Goal: Information Seeking & Learning: Compare options

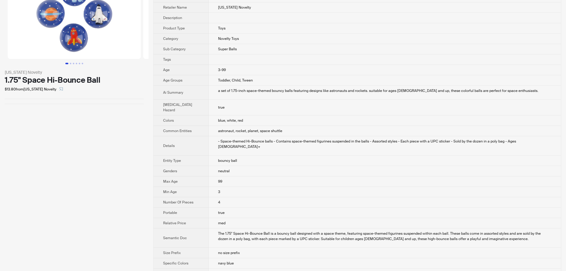
scroll to position [64, 0]
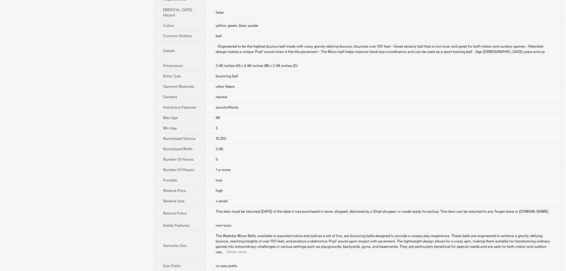
scroll to position [178, 0]
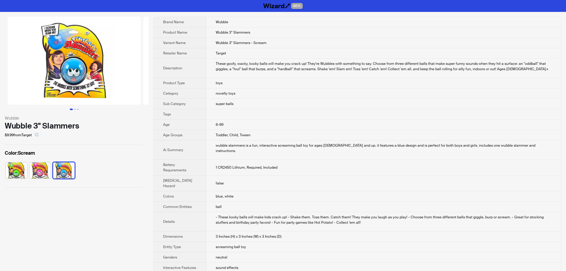
click at [340, 102] on td "super balls" at bounding box center [383, 104] width 355 height 10
drag, startPoint x: 6, startPoint y: 129, endPoint x: 105, endPoint y: 129, distance: 98.7
click at [105, 129] on div "Wubble 3" Slammers" at bounding box center [74, 125] width 139 height 9
copy div "Wubble 3" Slammers"
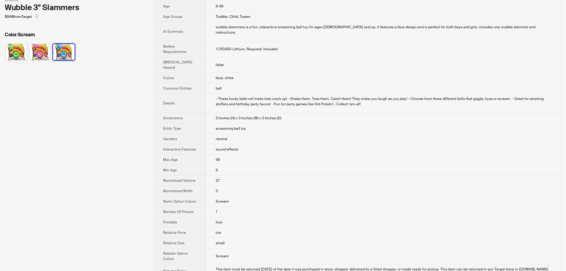
scroll to position [119, 0]
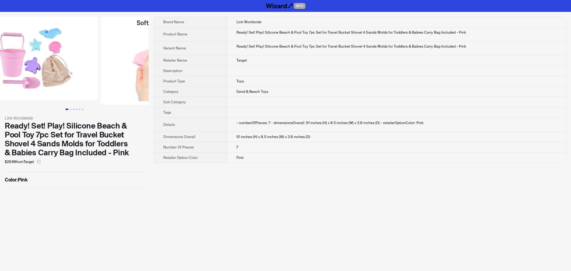
scroll to position [0, 128]
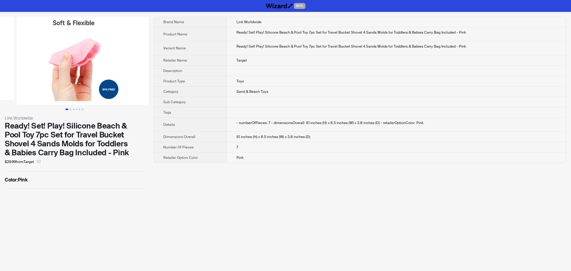
drag, startPoint x: 100, startPoint y: 95, endPoint x: 39, endPoint y: 95, distance: 60.7
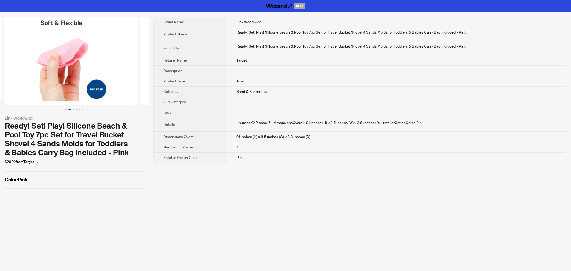
scroll to position [0, 264]
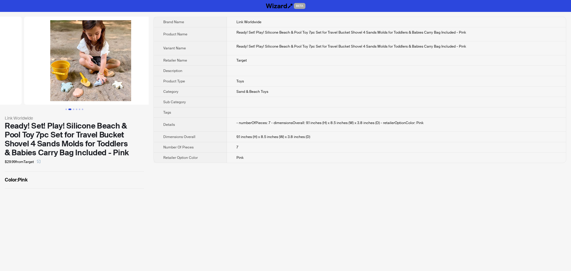
drag, startPoint x: 114, startPoint y: 100, endPoint x: 59, endPoint y: 94, distance: 55.0
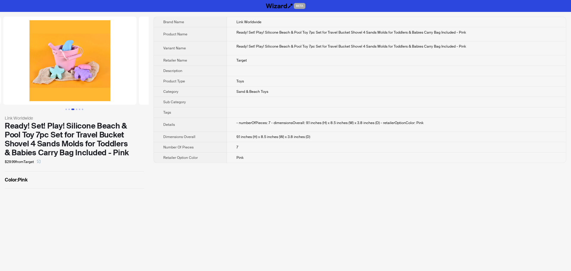
drag, startPoint x: 118, startPoint y: 102, endPoint x: 19, endPoint y: 88, distance: 100.3
click at [24, 85] on ul at bounding box center [74, 61] width 149 height 88
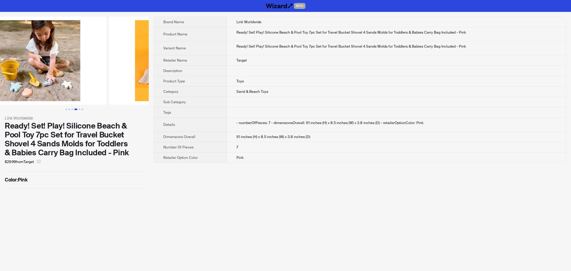
drag, startPoint x: 66, startPoint y: 50, endPoint x: 184, endPoint y: 55, distance: 118.4
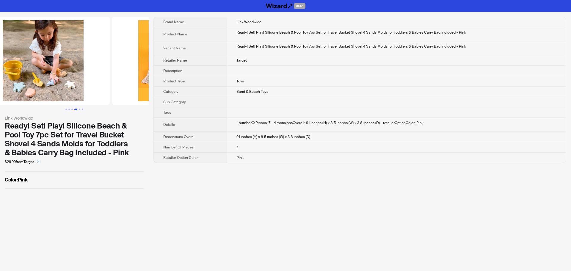
click at [133, 54] on img at bounding box center [178, 61] width 133 height 88
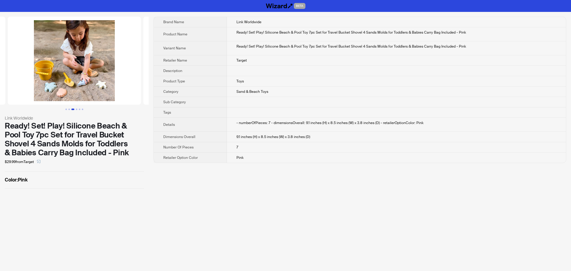
drag, startPoint x: 50, startPoint y: 57, endPoint x: 148, endPoint y: 60, distance: 98.2
click at [103, 58] on img at bounding box center [74, 61] width 133 height 88
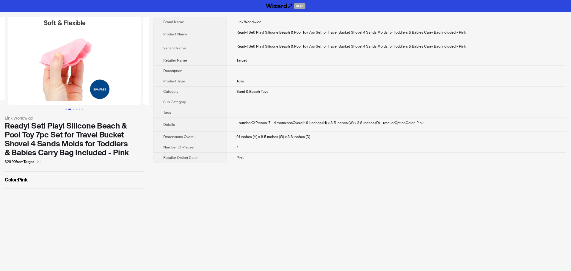
scroll to position [0, 6]
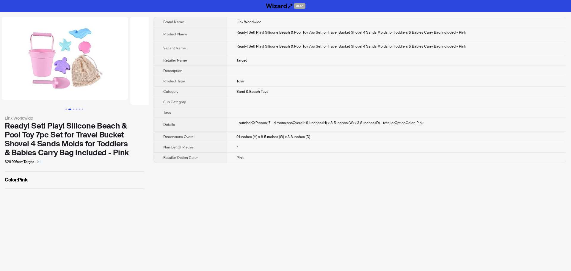
drag, startPoint x: 113, startPoint y: 58, endPoint x: 199, endPoint y: 66, distance: 86.6
click at [132, 59] on ul at bounding box center [74, 61] width 149 height 88
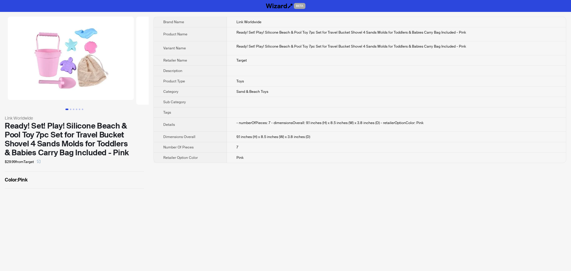
drag, startPoint x: 74, startPoint y: 66, endPoint x: 249, endPoint y: 70, distance: 174.9
click at [193, 66] on div "Link Worldwide Ready! Set! Play! Silicone Beach & Pool Toy 7pc Set for Travel B…" at bounding box center [285, 102] width 571 height 181
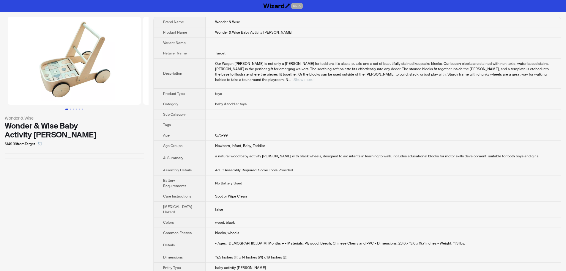
click at [313, 77] on button "Show more" at bounding box center [303, 79] width 20 height 4
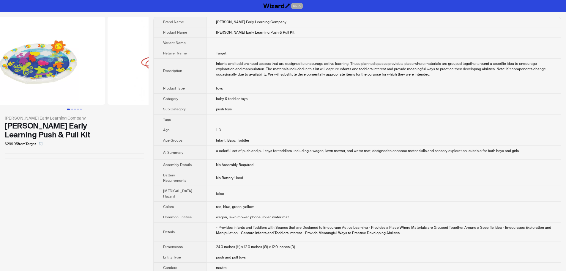
drag, startPoint x: 116, startPoint y: 90, endPoint x: 0, endPoint y: 92, distance: 115.7
click at [0, 92] on ul at bounding box center [74, 61] width 149 height 88
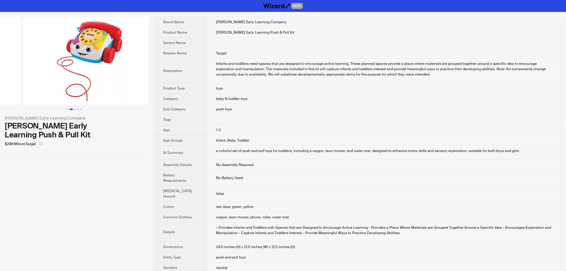
drag, startPoint x: 115, startPoint y: 91, endPoint x: 26, endPoint y: 96, distance: 88.4
click at [23, 95] on ul at bounding box center [74, 61] width 149 height 88
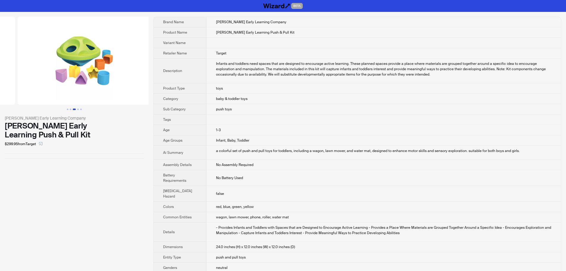
drag, startPoint x: 122, startPoint y: 95, endPoint x: 40, endPoint y: 97, distance: 82.1
click at [40, 97] on ul at bounding box center [74, 61] width 149 height 88
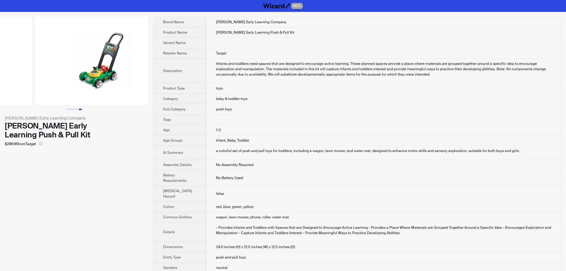
drag, startPoint x: 123, startPoint y: 98, endPoint x: 23, endPoint y: 96, distance: 100.5
click at [25, 96] on ul at bounding box center [74, 61] width 149 height 88
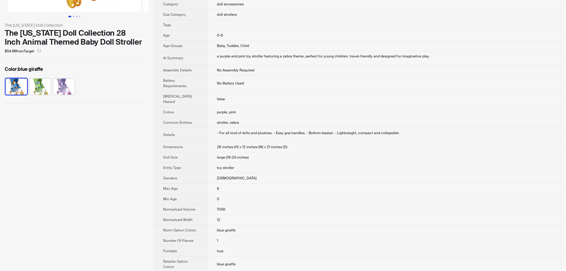
scroll to position [119, 0]
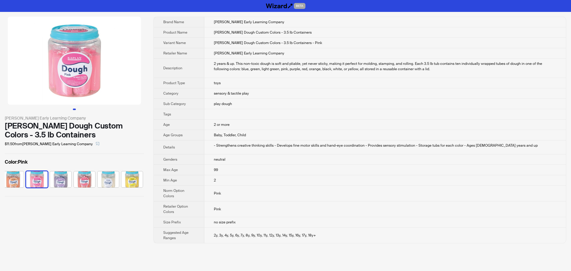
scroll to position [0, 123]
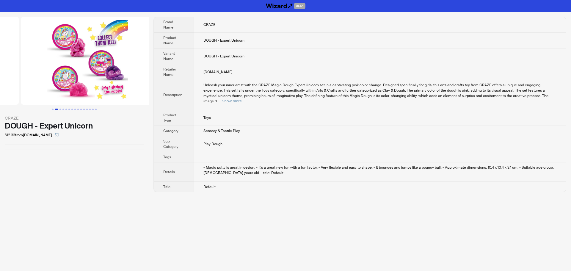
drag, startPoint x: 135, startPoint y: 63, endPoint x: 54, endPoint y: 63, distance: 81.5
click at [54, 63] on ul at bounding box center [74, 61] width 149 height 88
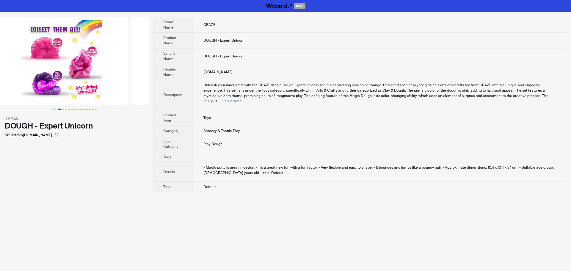
drag, startPoint x: 120, startPoint y: 96, endPoint x: 22, endPoint y: 96, distance: 98.7
click at [22, 96] on ul at bounding box center [74, 61] width 149 height 88
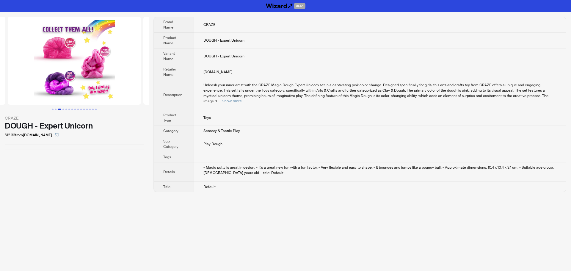
click at [117, 106] on div at bounding box center [74, 63] width 149 height 93
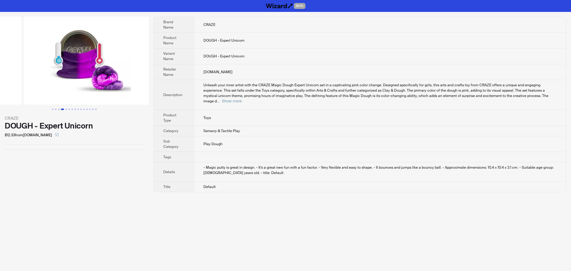
drag, startPoint x: 123, startPoint y: 99, endPoint x: 44, endPoint y: 95, distance: 79.8
click at [44, 95] on ul at bounding box center [74, 61] width 149 height 88
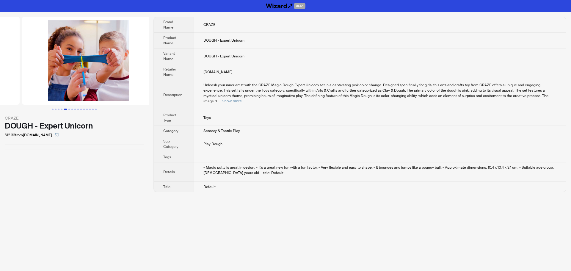
drag, startPoint x: 117, startPoint y: 98, endPoint x: 39, endPoint y: 93, distance: 77.7
click at [39, 93] on ul at bounding box center [74, 61] width 149 height 88
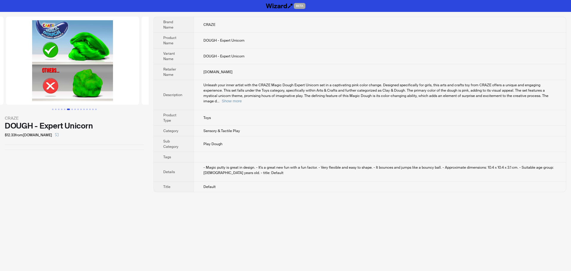
drag, startPoint x: 92, startPoint y: 95, endPoint x: 0, endPoint y: 94, distance: 91.6
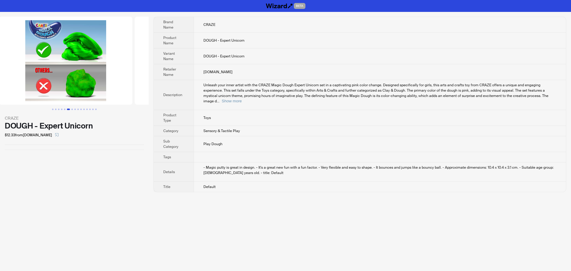
scroll to position [0, 687]
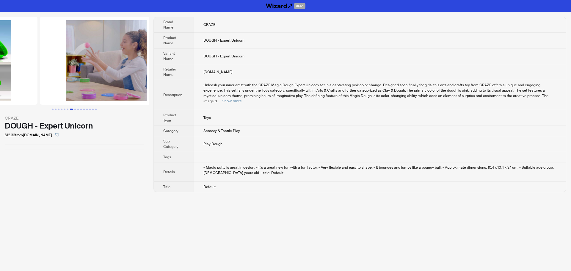
drag, startPoint x: 92, startPoint y: 96, endPoint x: 23, endPoint y: 94, distance: 69.0
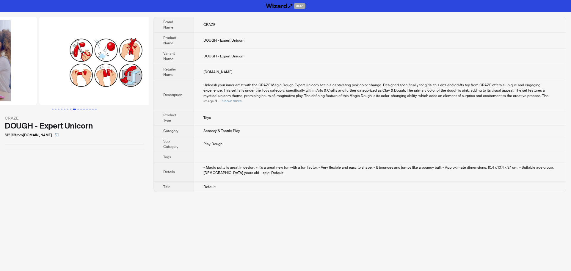
drag, startPoint x: 95, startPoint y: 92, endPoint x: 26, endPoint y: 89, distance: 69.4
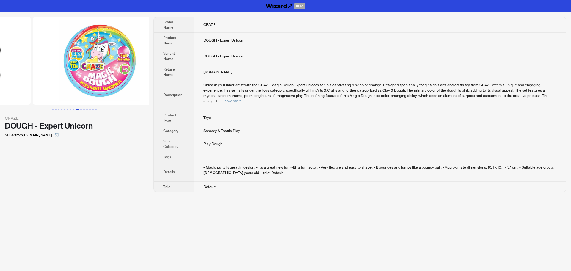
drag, startPoint x: 115, startPoint y: 90, endPoint x: 42, endPoint y: 89, distance: 73.4
click at [42, 89] on ul at bounding box center [74, 61] width 149 height 88
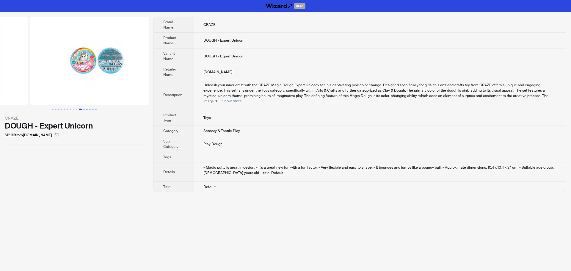
drag, startPoint x: 103, startPoint y: 91, endPoint x: 28, endPoint y: 90, distance: 75.2
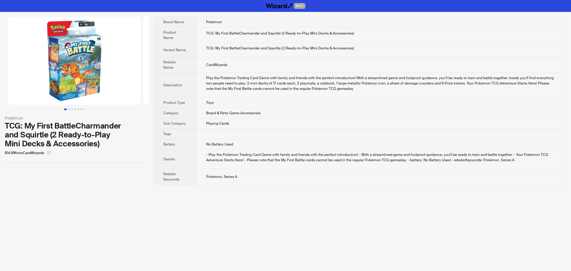
click at [312, 145] on td "No Battery Used" at bounding box center [381, 144] width 370 height 10
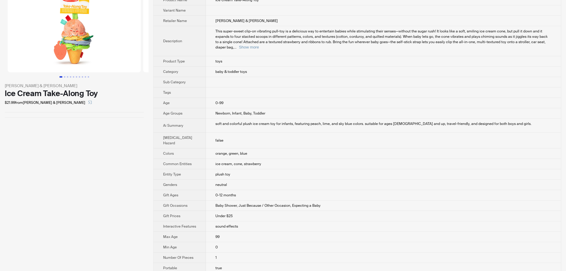
scroll to position [30, 0]
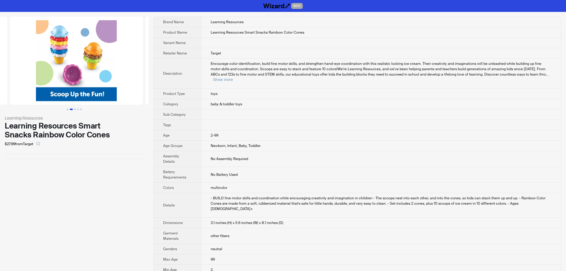
drag, startPoint x: 106, startPoint y: 81, endPoint x: 17, endPoint y: 81, distance: 88.9
click at [17, 81] on ul at bounding box center [74, 61] width 149 height 88
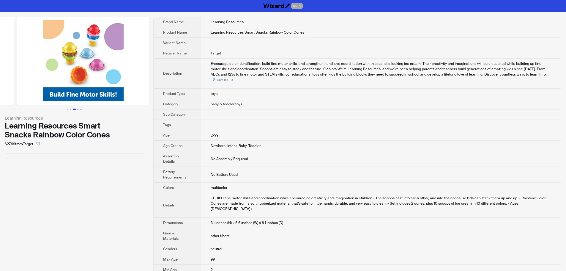
drag, startPoint x: 84, startPoint y: 92, endPoint x: 0, endPoint y: 88, distance: 84.5
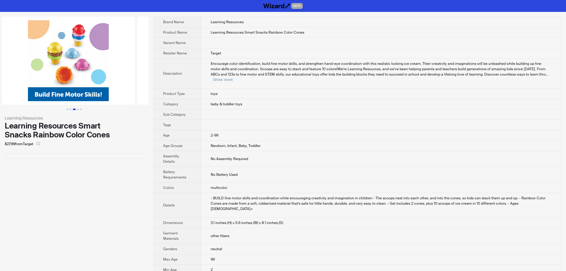
scroll to position [0, 281]
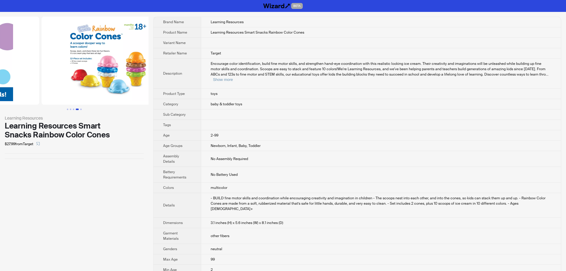
scroll to position [0, 374]
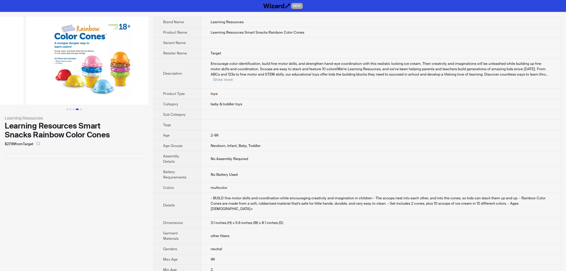
drag, startPoint x: 123, startPoint y: 93, endPoint x: 45, endPoint y: 92, distance: 78.5
click at [45, 92] on ul at bounding box center [74, 61] width 149 height 88
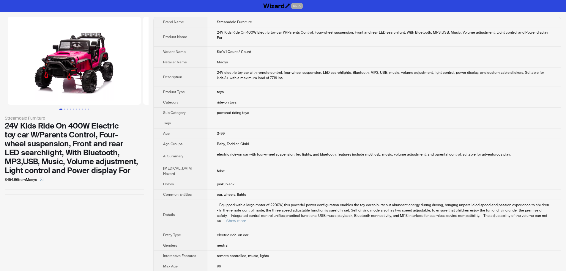
click at [356, 97] on td "ride-on toys" at bounding box center [385, 102] width 354 height 10
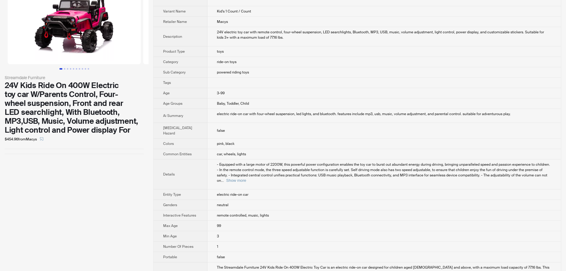
scroll to position [59, 0]
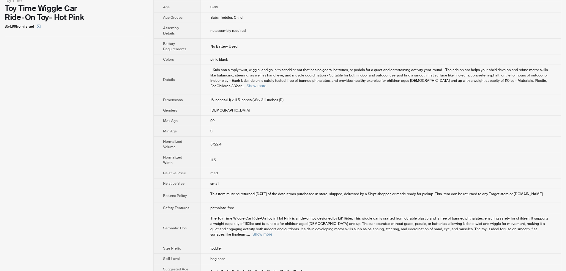
scroll to position [125, 0]
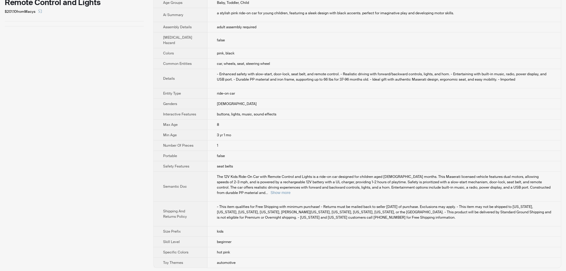
scroll to position [115, 0]
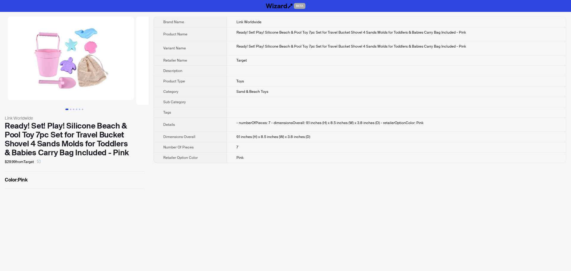
click at [312, 178] on div "Brand Name Link Worldwide Product Name Ready! Set! Play! Silicone Beach & Pool …" at bounding box center [359, 103] width 413 height 172
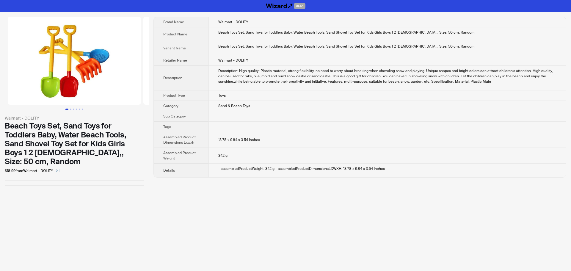
click at [338, 87] on td "Description: High quality: Plastic material, strong flexibility, no need to wor…" at bounding box center [386, 78] width 357 height 25
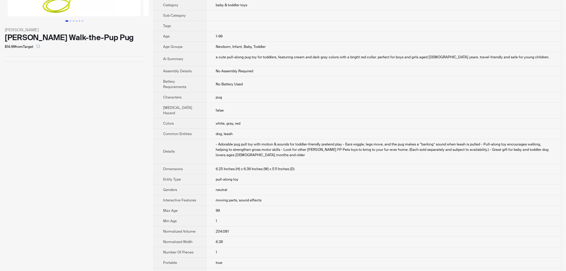
scroll to position [89, 0]
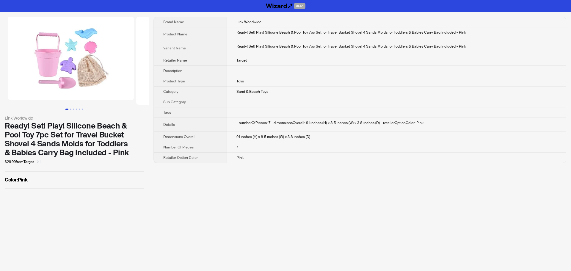
click at [40, 162] on icon "select" at bounding box center [39, 162] width 4 height 4
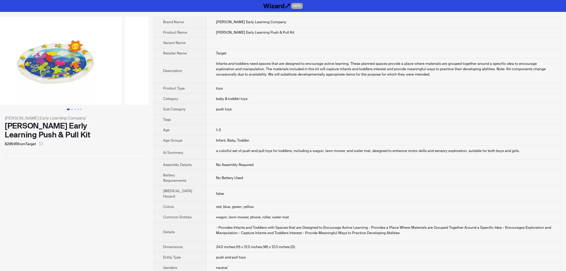
drag, startPoint x: 26, startPoint y: 87, endPoint x: 0, endPoint y: 93, distance: 27.1
click at [0, 90] on ul at bounding box center [74, 61] width 149 height 88
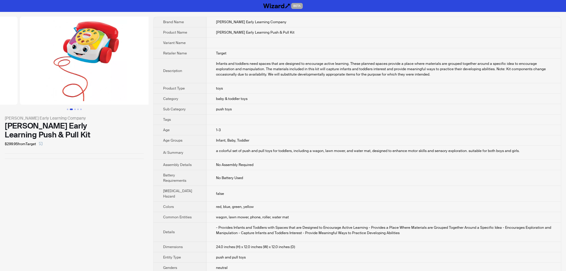
drag, startPoint x: 90, startPoint y: 91, endPoint x: 0, endPoint y: 92, distance: 90.1
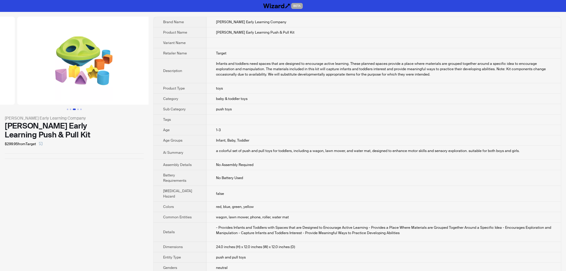
drag, startPoint x: 85, startPoint y: 89, endPoint x: 0, endPoint y: 90, distance: 85.3
click at [4, 90] on ul at bounding box center [74, 61] width 149 height 88
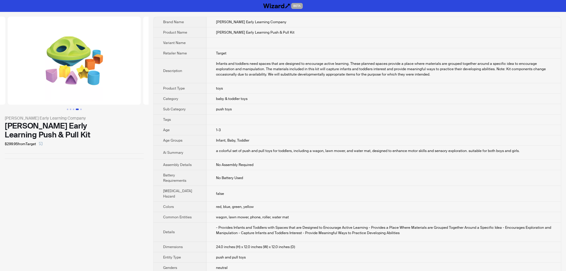
scroll to position [0, 542]
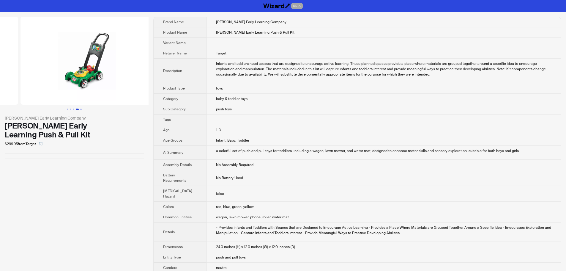
drag, startPoint x: 77, startPoint y: 89, endPoint x: 47, endPoint y: 99, distance: 31.6
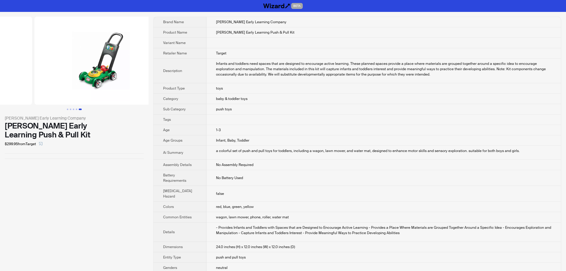
drag, startPoint x: 95, startPoint y: 55, endPoint x: 140, endPoint y: 59, distance: 45.1
click at [128, 59] on img at bounding box center [100, 61] width 133 height 88
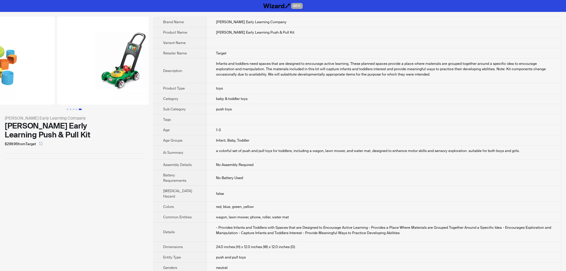
drag, startPoint x: 67, startPoint y: 68, endPoint x: 139, endPoint y: 66, distance: 71.4
click at [131, 66] on img at bounding box center [123, 61] width 133 height 88
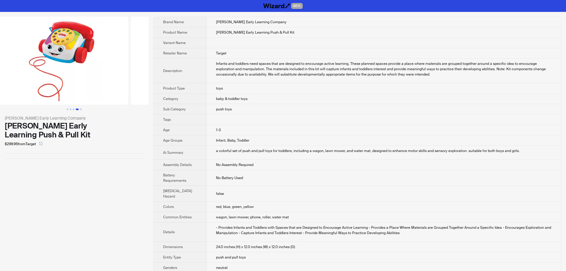
drag, startPoint x: 73, startPoint y: 67, endPoint x: 184, endPoint y: 67, distance: 110.3
click at [179, 67] on div "Kaplan Early Learning Company Kaplan Early Learning Push & Pull Kit $299.95 fro…" at bounding box center [283, 221] width 566 height 419
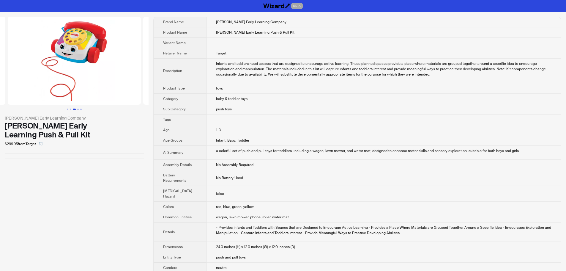
scroll to position [0, 19]
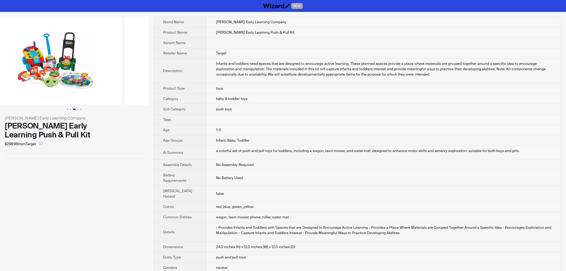
drag, startPoint x: 77, startPoint y: 65, endPoint x: 286, endPoint y: 64, distance: 209.0
click at [256, 66] on div "Kaplan Early Learning Company Kaplan Early Learning Push & Pull Kit $299.95 fro…" at bounding box center [283, 221] width 566 height 419
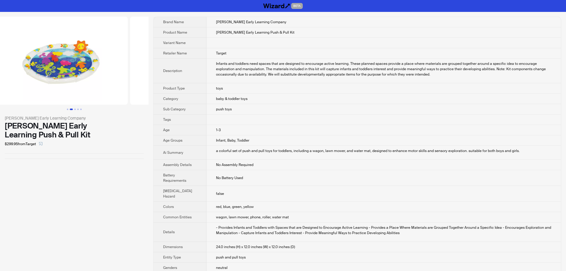
drag, startPoint x: 127, startPoint y: 79, endPoint x: 28, endPoint y: 78, distance: 99.0
click at [28, 78] on ul at bounding box center [74, 61] width 149 height 88
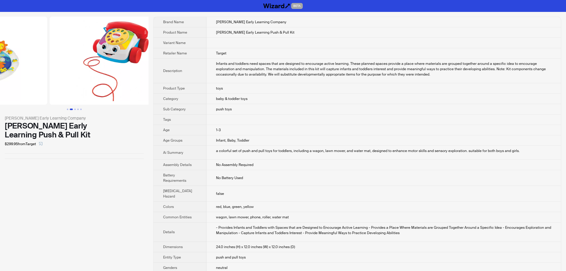
drag, startPoint x: 108, startPoint y: 78, endPoint x: 43, endPoint y: 78, distance: 64.5
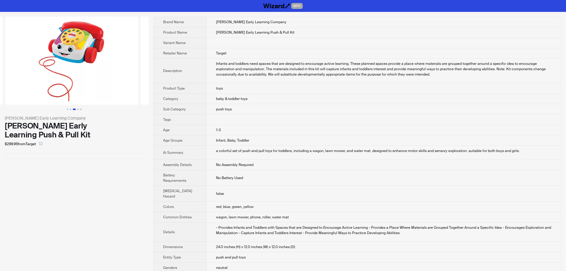
click at [99, 77] on img at bounding box center [71, 61] width 133 height 88
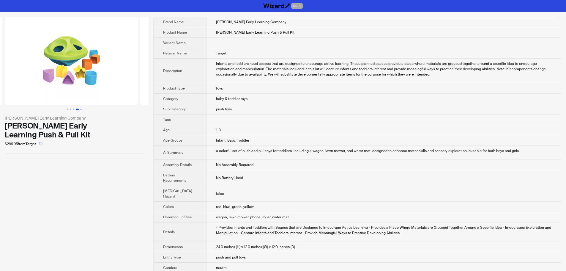
drag, startPoint x: 107, startPoint y: 74, endPoint x: 19, endPoint y: 71, distance: 87.5
click at [17, 71] on ul at bounding box center [74, 61] width 149 height 88
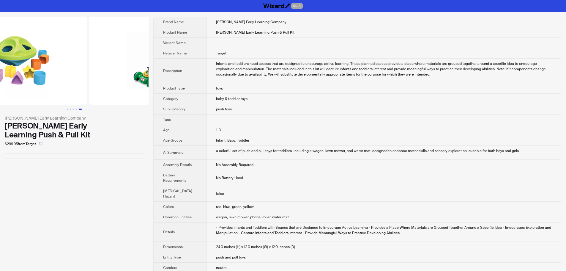
scroll to position [0, 542]
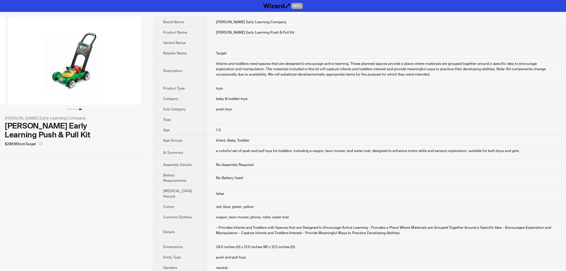
drag, startPoint x: 114, startPoint y: 74, endPoint x: 17, endPoint y: 71, distance: 97.0
click at [17, 71] on ul at bounding box center [74, 61] width 149 height 88
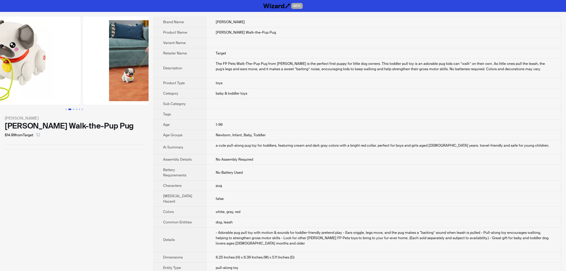
drag, startPoint x: 68, startPoint y: 49, endPoint x: 0, endPoint y: 50, distance: 68.4
click at [0, 50] on img at bounding box center [13, 61] width 133 height 88
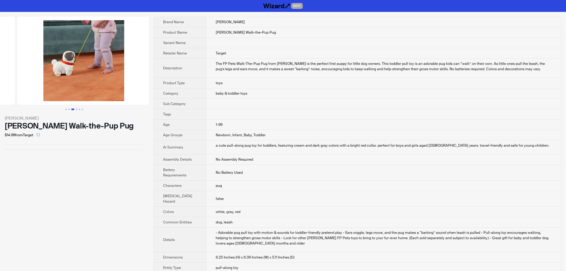
drag, startPoint x: 19, startPoint y: 56, endPoint x: 10, endPoint y: 55, distance: 8.6
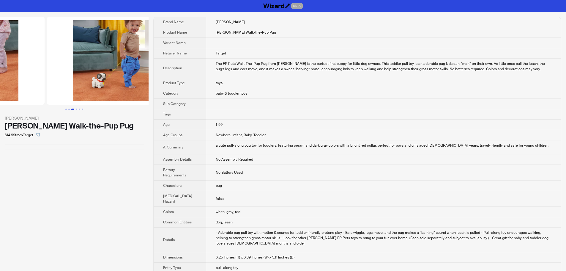
drag, startPoint x: 102, startPoint y: 55, endPoint x: 36, endPoint y: 51, distance: 65.5
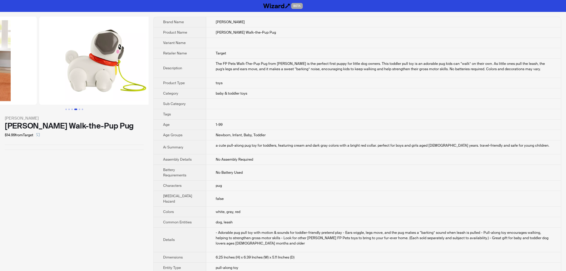
drag, startPoint x: 124, startPoint y: 62, endPoint x: 51, endPoint y: 62, distance: 73.4
click at [51, 62] on ul at bounding box center [74, 61] width 149 height 88
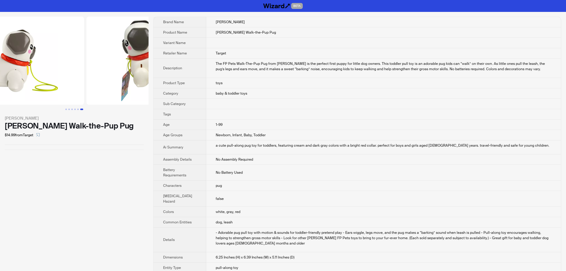
scroll to position [0, 678]
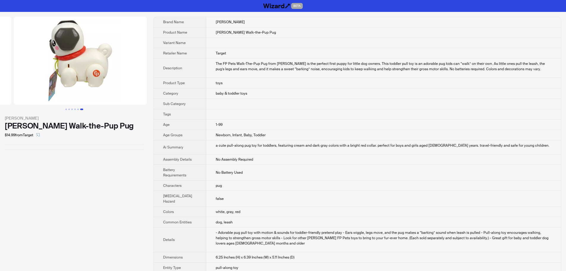
drag, startPoint x: 103, startPoint y: 73, endPoint x: 39, endPoint y: 70, distance: 64.3
click at [16, 71] on ul at bounding box center [74, 61] width 149 height 88
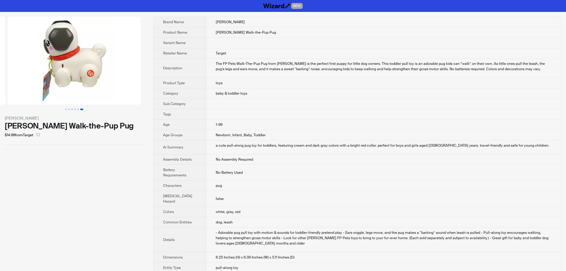
drag, startPoint x: 122, startPoint y: 73, endPoint x: 48, endPoint y: 72, distance: 73.2
click at [37, 73] on img at bounding box center [74, 61] width 133 height 88
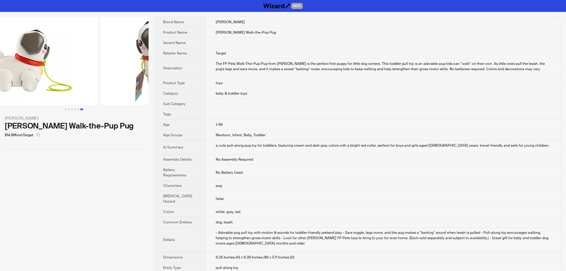
drag, startPoint x: 58, startPoint y: 76, endPoint x: 149, endPoint y: 81, distance: 91.1
click at [148, 80] on img at bounding box center [167, 61] width 133 height 88
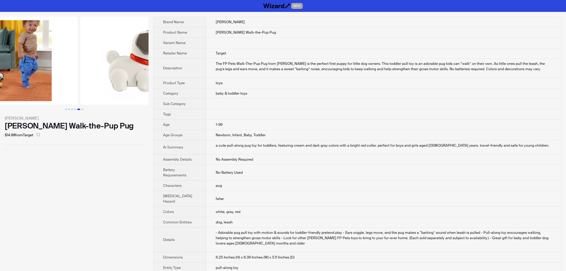
drag, startPoint x: 64, startPoint y: 75, endPoint x: 149, endPoint y: 79, distance: 85.4
click at [150, 78] on div "Fisher-Price Fisher-Price Walk-the-Pup Pug $14.99 from Target Brand Name Fisher…" at bounding box center [283, 234] width 566 height 445
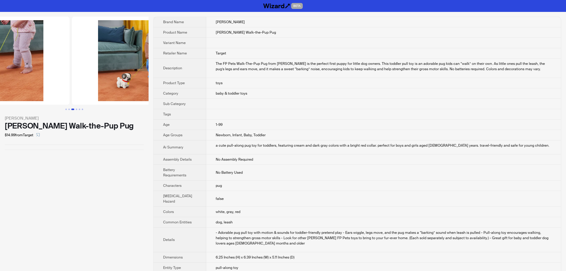
drag, startPoint x: 69, startPoint y: 75, endPoint x: 145, endPoint y: 76, distance: 75.8
click at [145, 76] on img at bounding box center [138, 61] width 133 height 88
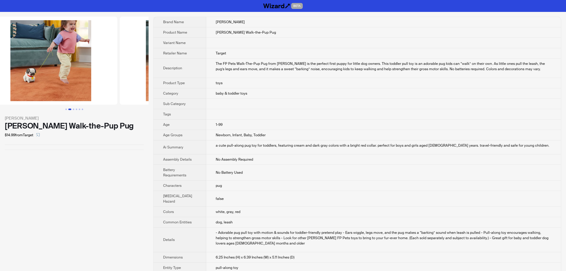
drag, startPoint x: 66, startPoint y: 73, endPoint x: 168, endPoint y: 79, distance: 102.4
click at [169, 78] on div "Fisher-Price Fisher-Price Walk-the-Pup Pug $14.99 from Target Brand Name Fisher…" at bounding box center [283, 234] width 566 height 445
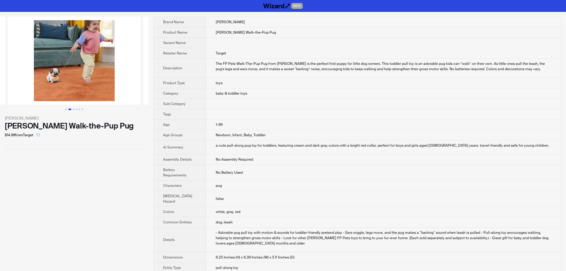
scroll to position [0, 25]
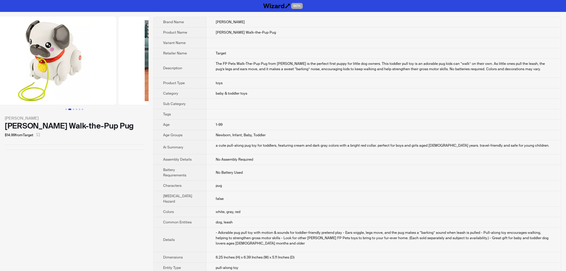
drag, startPoint x: 74, startPoint y: 72, endPoint x: 204, endPoint y: 78, distance: 129.8
click at [194, 77] on div "Fisher-Price Fisher-Price Walk-the-Pup Pug $14.99 from Target Brand Name Fisher…" at bounding box center [283, 234] width 566 height 445
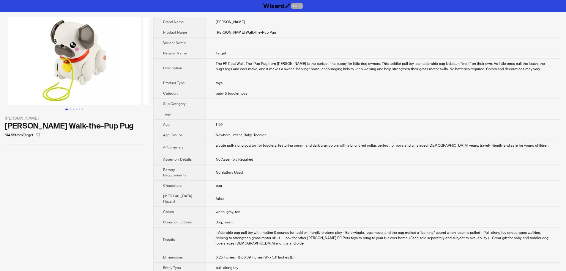
drag, startPoint x: 171, startPoint y: 65, endPoint x: 280, endPoint y: 67, distance: 108.8
click at [277, 67] on div "Fisher-Price Fisher-Price Walk-the-Pup Pug $14.99 from Target Brand Name Fisher…" at bounding box center [283, 234] width 566 height 445
click at [210, 34] on td "Fisher-Price Walk-the-Pup Pug" at bounding box center [383, 32] width 355 height 10
drag, startPoint x: 6, startPoint y: 124, endPoint x: 119, endPoint y: 127, distance: 113.6
click at [119, 127] on div "Fisher-Price Walk-the-Pup Pug" at bounding box center [74, 125] width 139 height 9
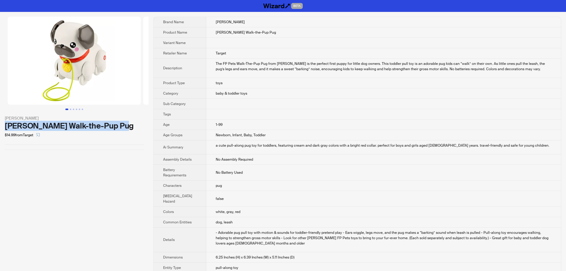
copy div "Fisher-Price Walk-the-Pup Pug"
click at [129, 133] on div "$14.99 from Target" at bounding box center [74, 135] width 139 height 10
drag, startPoint x: 83, startPoint y: 76, endPoint x: 114, endPoint y: 79, distance: 31.2
click at [114, 79] on img at bounding box center [74, 61] width 133 height 88
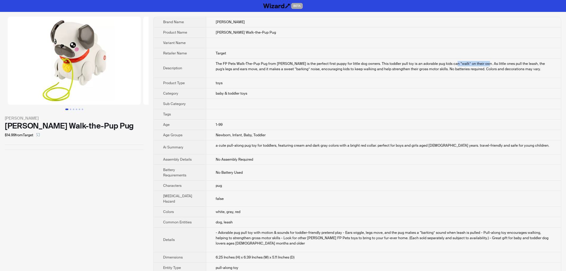
drag, startPoint x: 442, startPoint y: 64, endPoint x: 474, endPoint y: 65, distance: 32.7
click at [474, 65] on div "The FP Pets Walk-The-Pup Pug from Fisher-Price is the perfect first puppy for l…" at bounding box center [384, 66] width 336 height 11
click at [402, 105] on td at bounding box center [383, 104] width 355 height 10
drag, startPoint x: 442, startPoint y: 63, endPoint x: 468, endPoint y: 67, distance: 26.2
click at [474, 66] on div "The FP Pets Walk-The-Pup Pug from Fisher-Price is the perfect first puppy for l…" at bounding box center [384, 66] width 336 height 11
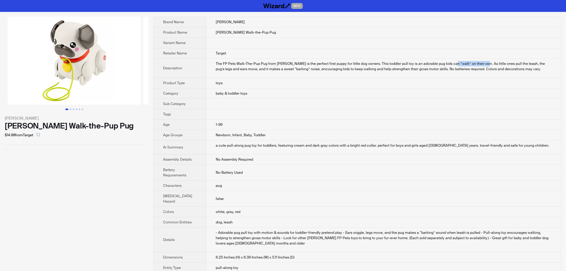
click at [457, 63] on div "The FP Pets Walk-The-Pup Pug from Fisher-Price is the perfect first puppy for l…" at bounding box center [384, 66] width 336 height 11
drag, startPoint x: 475, startPoint y: 61, endPoint x: 344, endPoint y: 63, distance: 131.1
click at [344, 63] on div "The FP Pets Walk-The-Pup Pug from Fisher-Price is the perfect first puppy for l…" at bounding box center [384, 66] width 336 height 11
click at [399, 100] on td at bounding box center [383, 104] width 355 height 10
drag, startPoint x: 442, startPoint y: 63, endPoint x: 476, endPoint y: 64, distance: 33.6
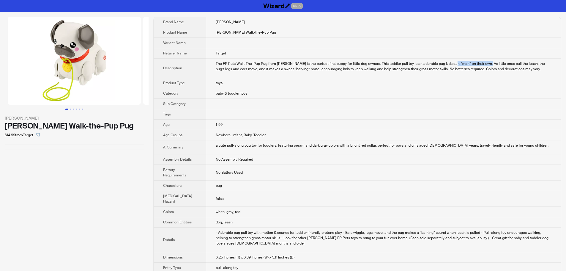
click at [476, 64] on div "The FP Pets Walk-The-Pup Pug from Fisher-Price is the perfect first puppy for l…" at bounding box center [384, 66] width 336 height 11
click at [475, 64] on div "The FP Pets Walk-The-Pup Pug from Fisher-Price is the perfect first puppy for l…" at bounding box center [384, 66] width 336 height 11
drag, startPoint x: 473, startPoint y: 65, endPoint x: 443, endPoint y: 63, distance: 30.4
click at [443, 63] on div "The FP Pets Walk-The-Pup Pug from Fisher-Price is the perfect first puppy for l…" at bounding box center [384, 66] width 336 height 11
click at [443, 65] on div "The FP Pets Walk-The-Pup Pug from Fisher-Price is the perfect first puppy for l…" at bounding box center [384, 66] width 336 height 11
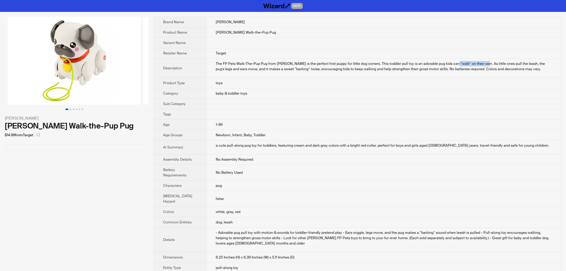
drag, startPoint x: 443, startPoint y: 65, endPoint x: 473, endPoint y: 64, distance: 30.6
click at [473, 64] on div "The FP Pets Walk-The-Pup Pug from Fisher-Price is the perfect first puppy for l…" at bounding box center [384, 66] width 336 height 11
click at [461, 71] on div "The FP Pets Walk-The-Pup Pug from Fisher-Price is the perfect first puppy for l…" at bounding box center [384, 66] width 336 height 11
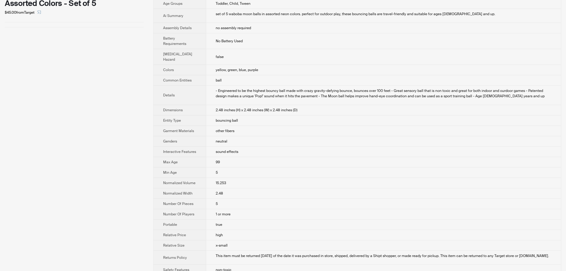
scroll to position [149, 0]
